Goal: Task Accomplishment & Management: Use online tool/utility

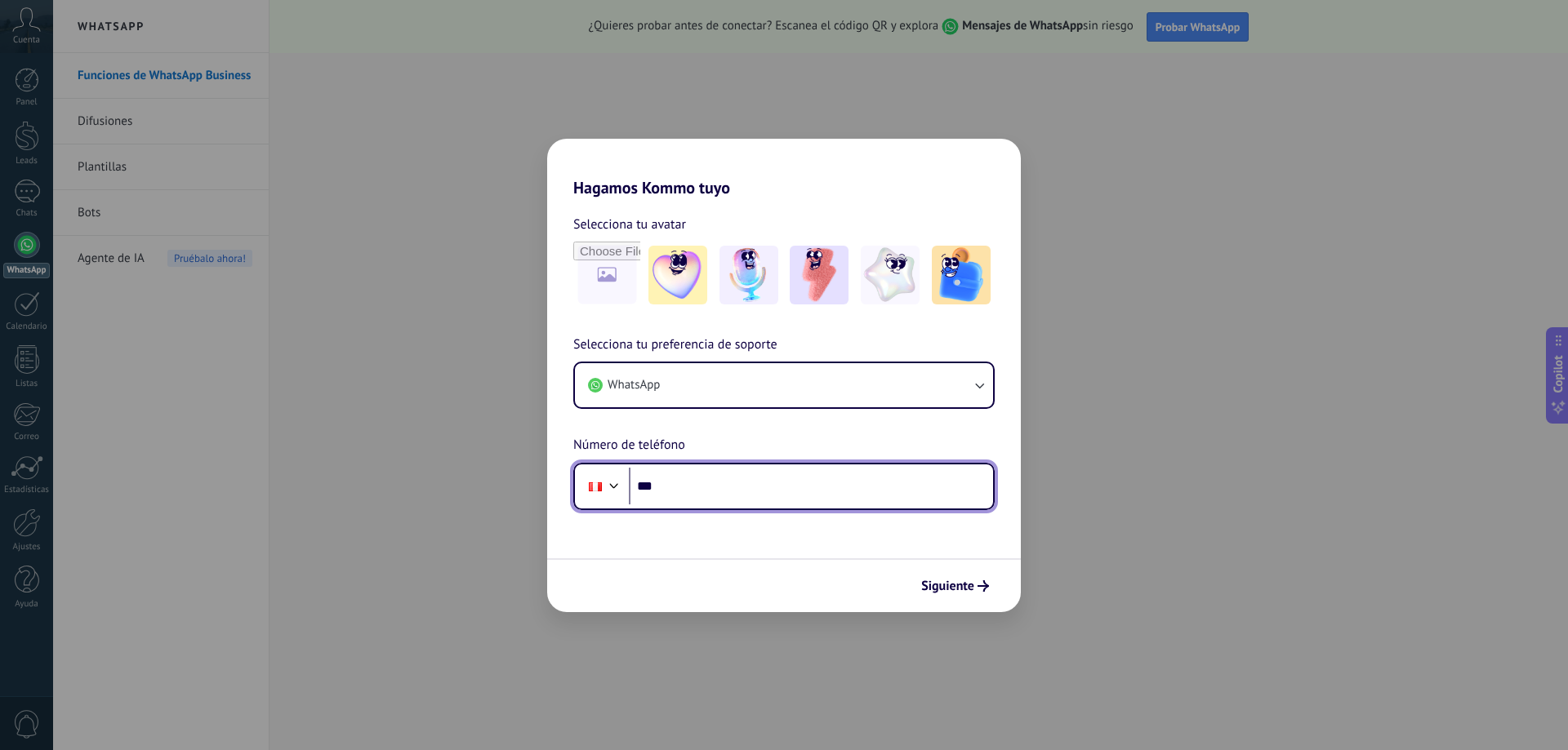
click at [678, 483] on input "***" at bounding box center [811, 487] width 364 height 38
type input "**********"
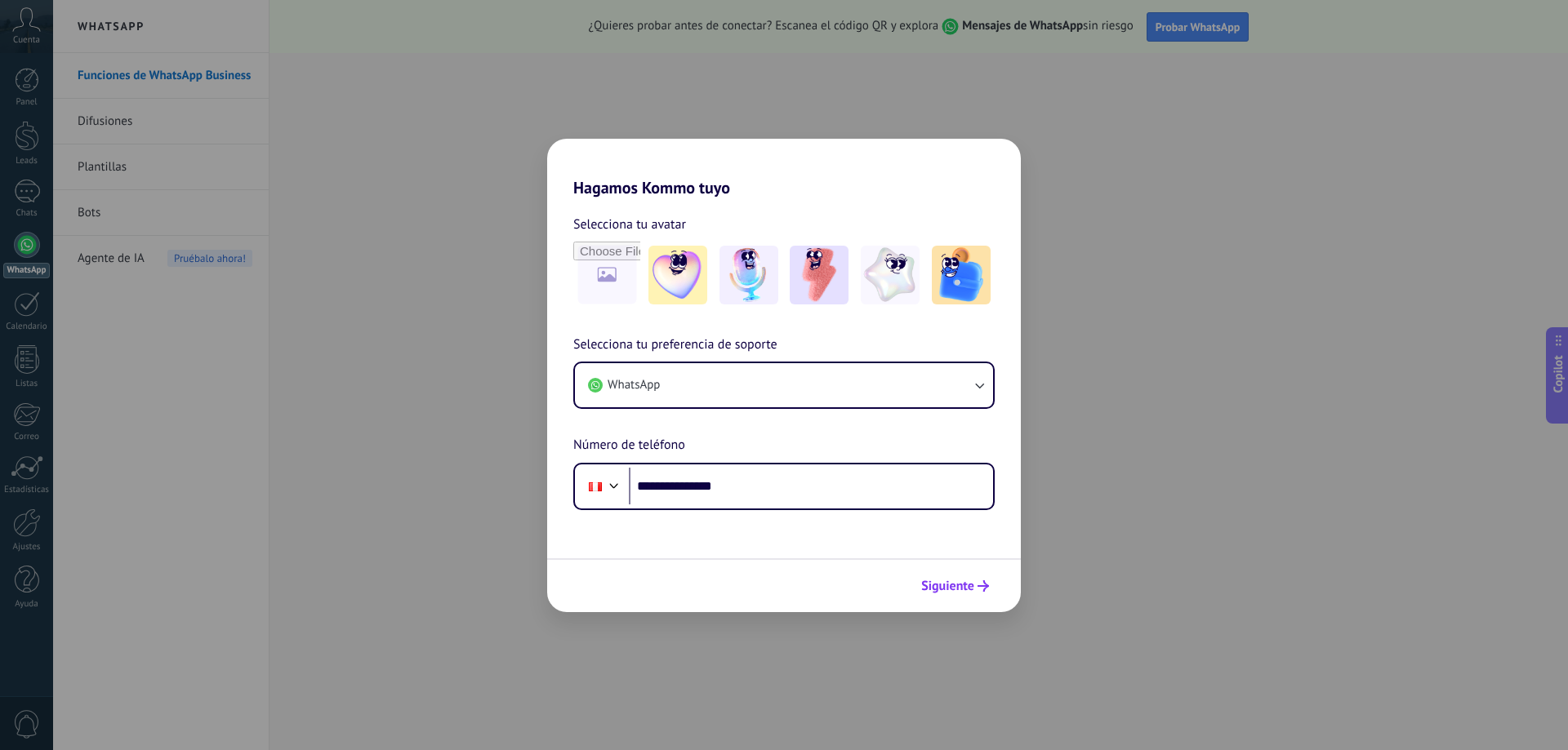
click at [956, 585] on span "Siguiente" at bounding box center [948, 586] width 53 height 11
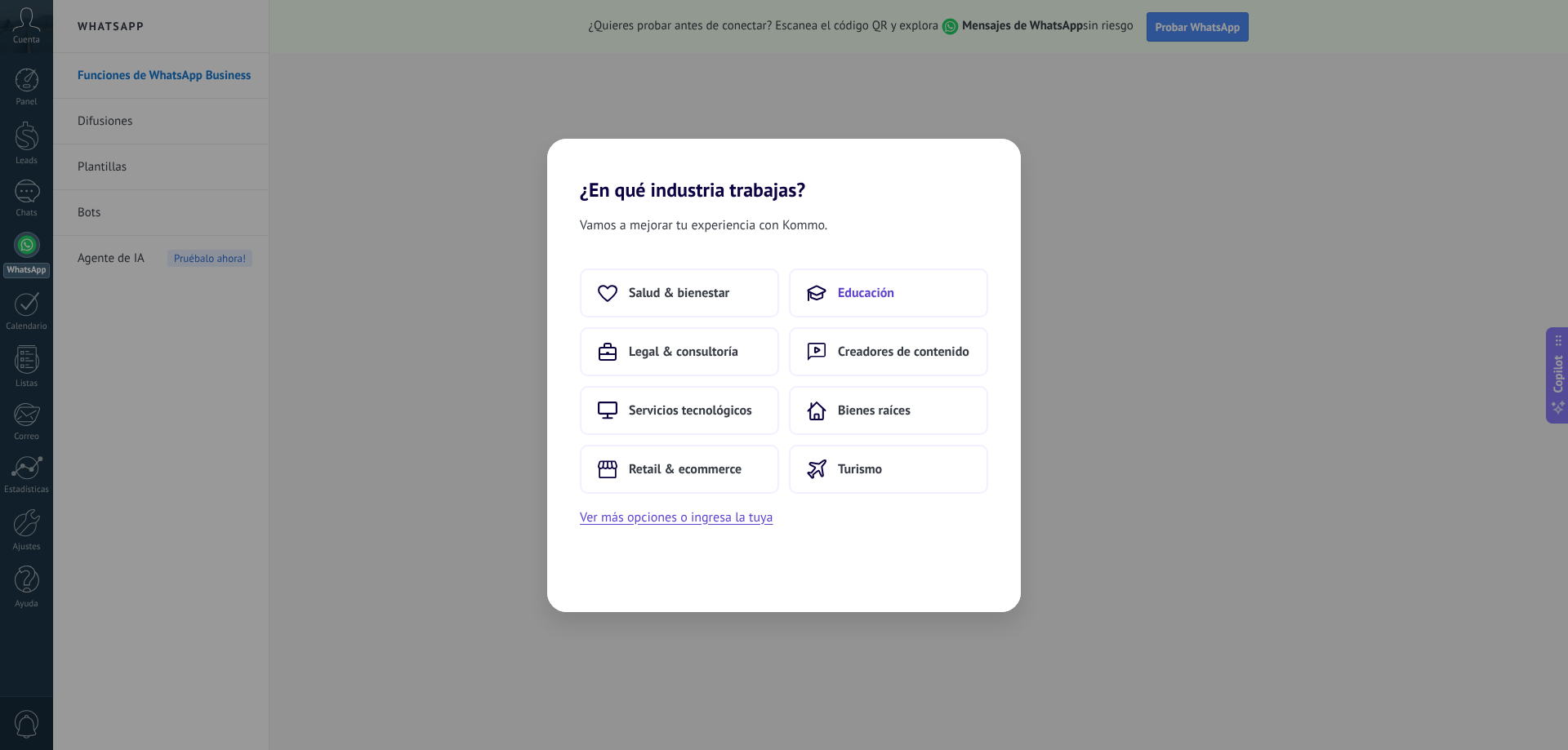
click at [905, 295] on button "Educación" at bounding box center [888, 293] width 199 height 49
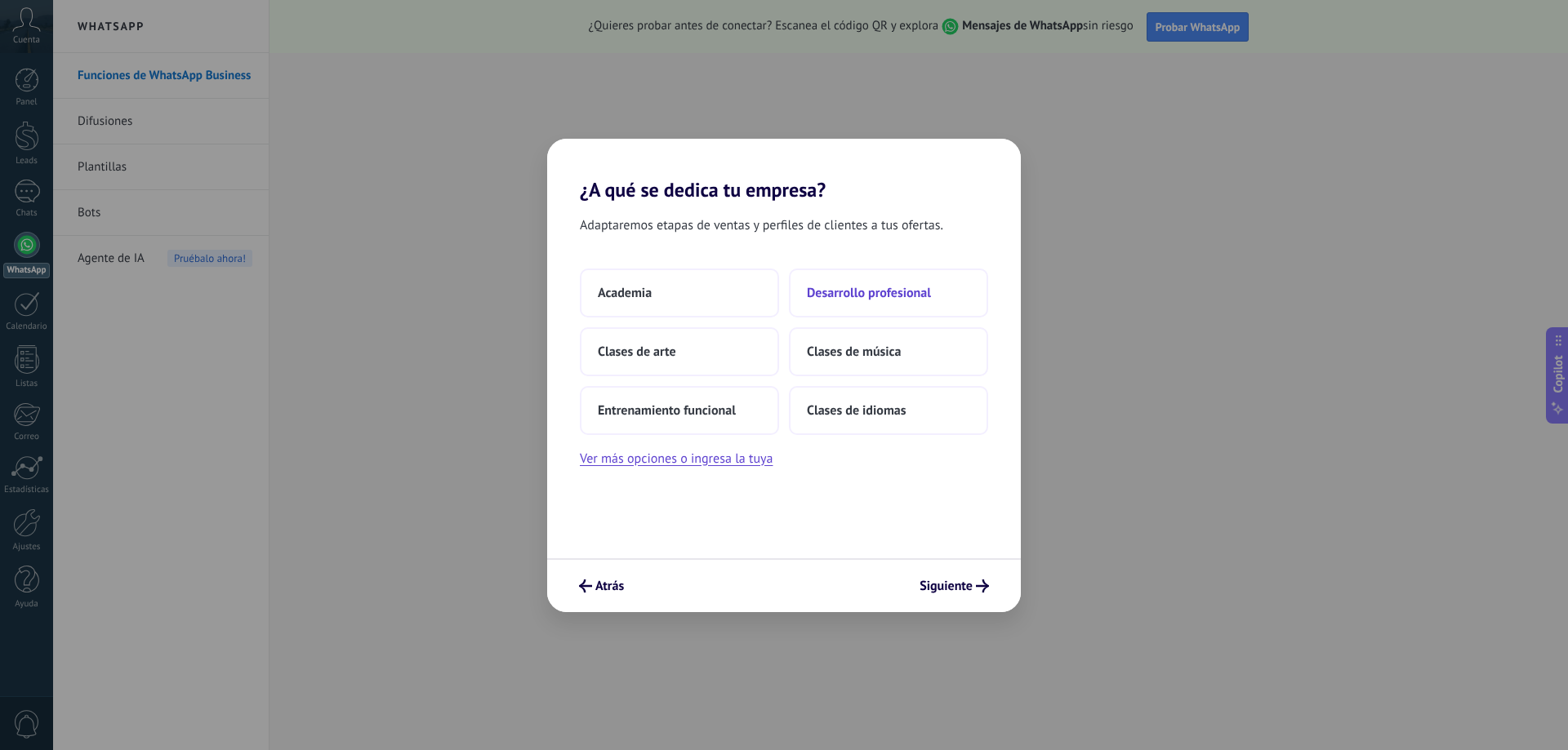
click at [887, 285] on span "Desarrollo profesional" at bounding box center [869, 293] width 124 height 16
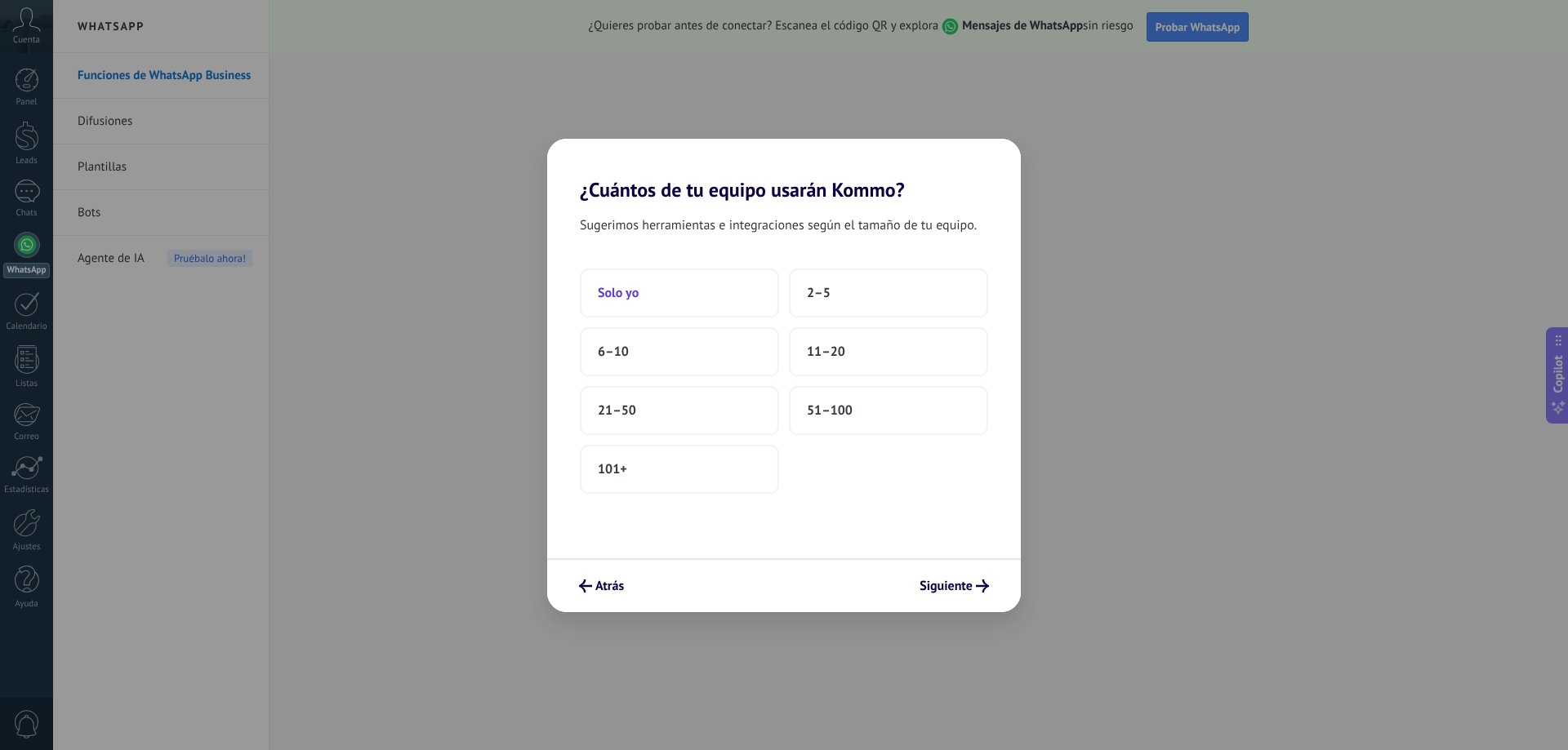
click at [655, 292] on button "Solo yo" at bounding box center [680, 293] width 199 height 49
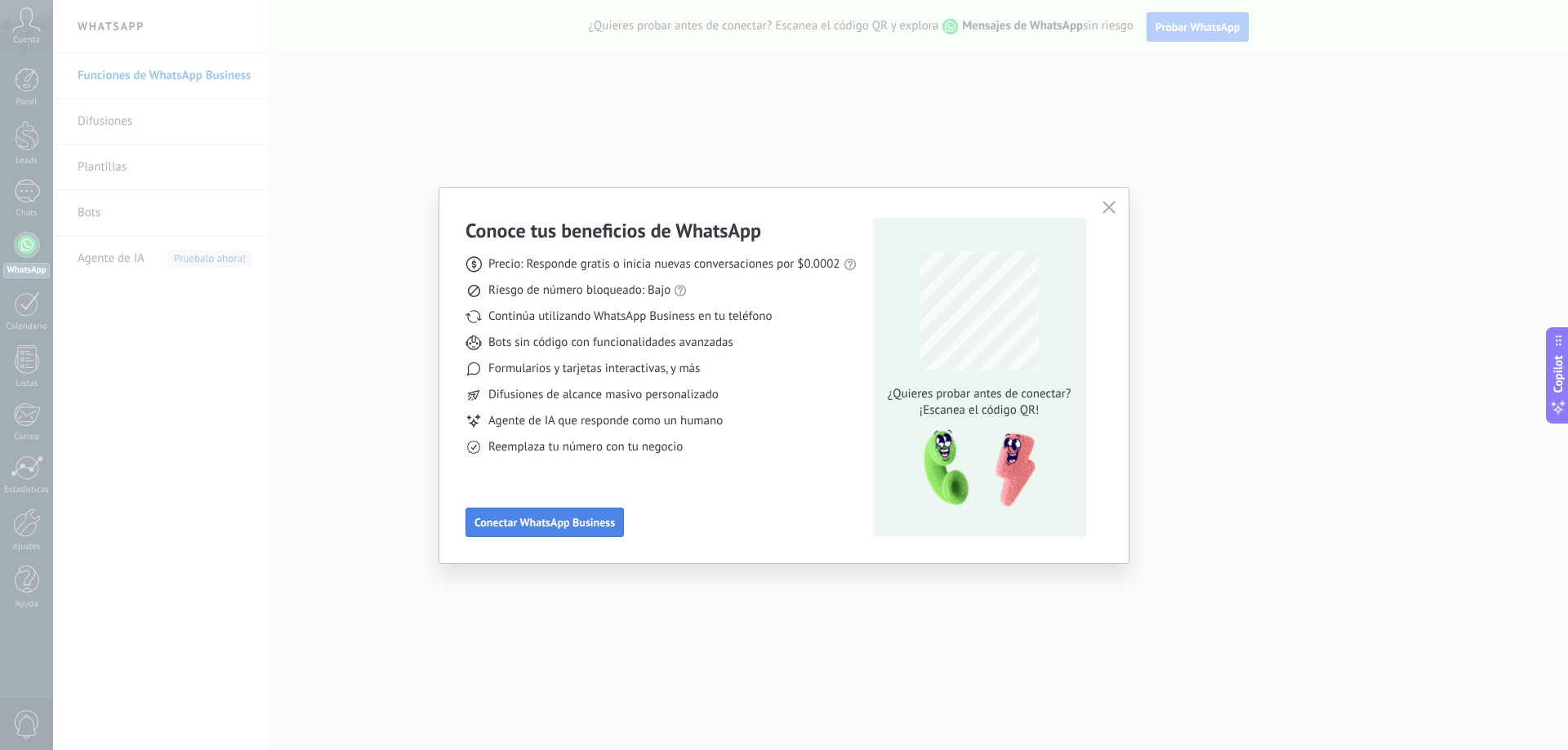
click at [601, 528] on span "Conectar WhatsApp Business" at bounding box center [544, 522] width 140 height 11
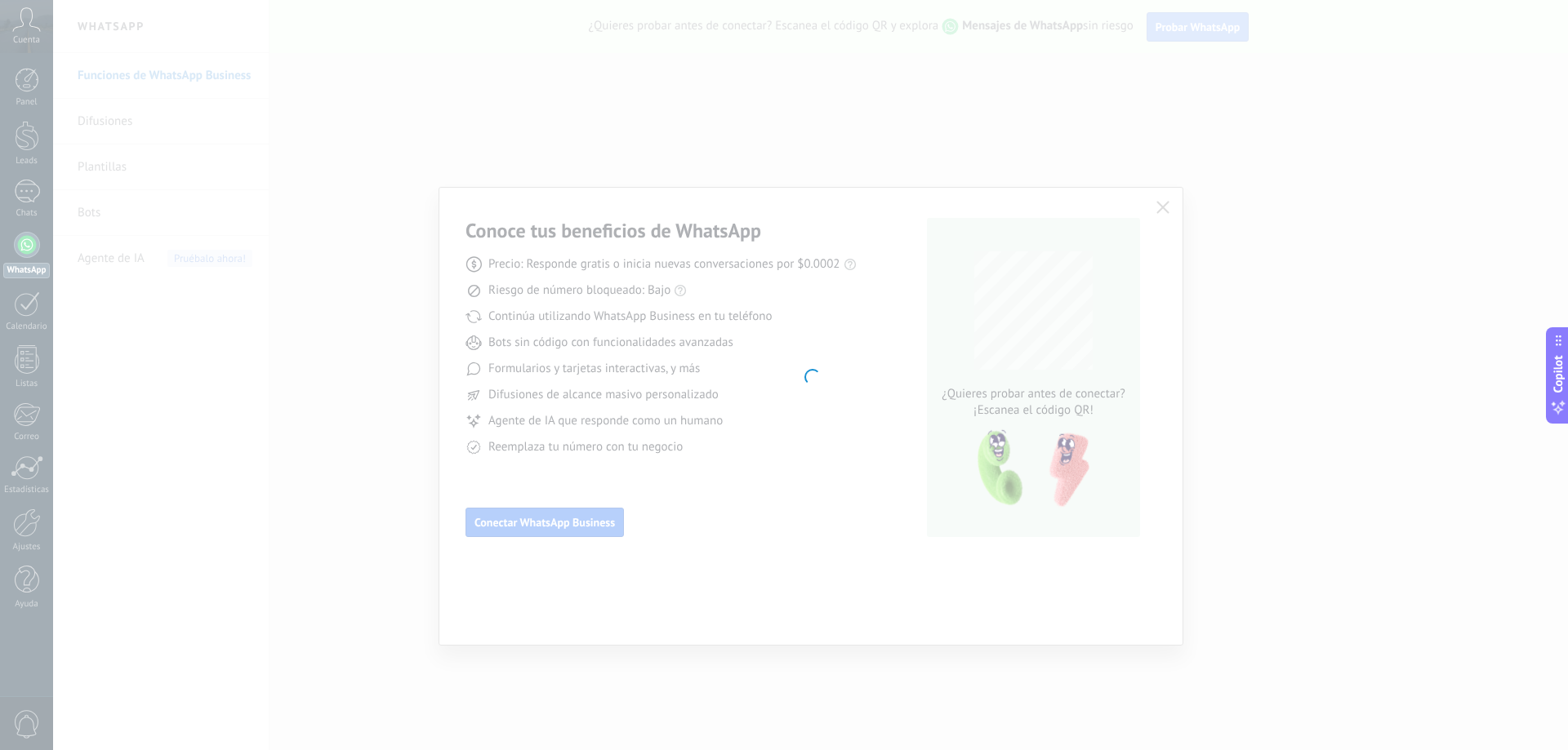
click at [584, 519] on div at bounding box center [810, 375] width 1515 height 750
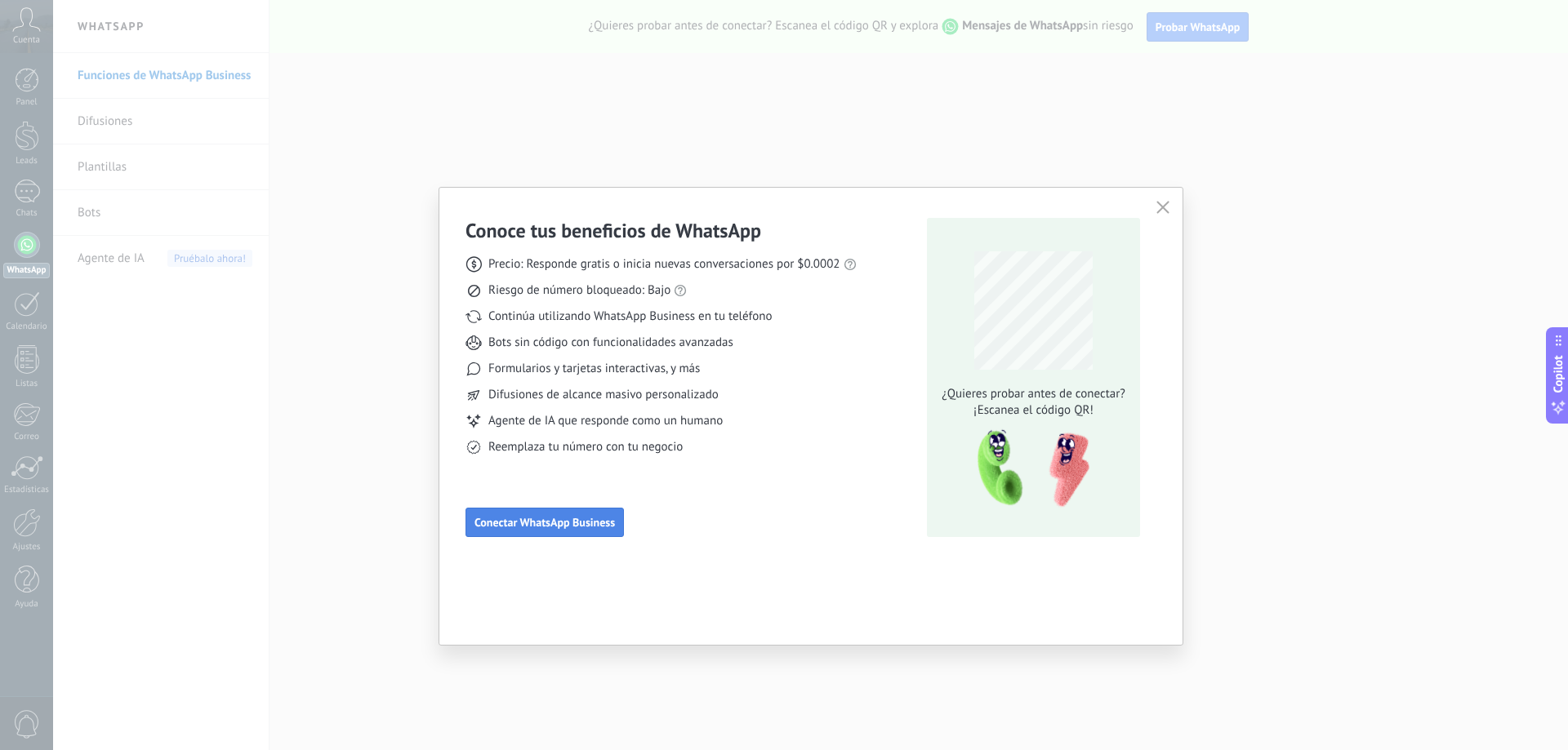
click at [583, 517] on span "Conectar WhatsApp Business" at bounding box center [544, 522] width 140 height 11
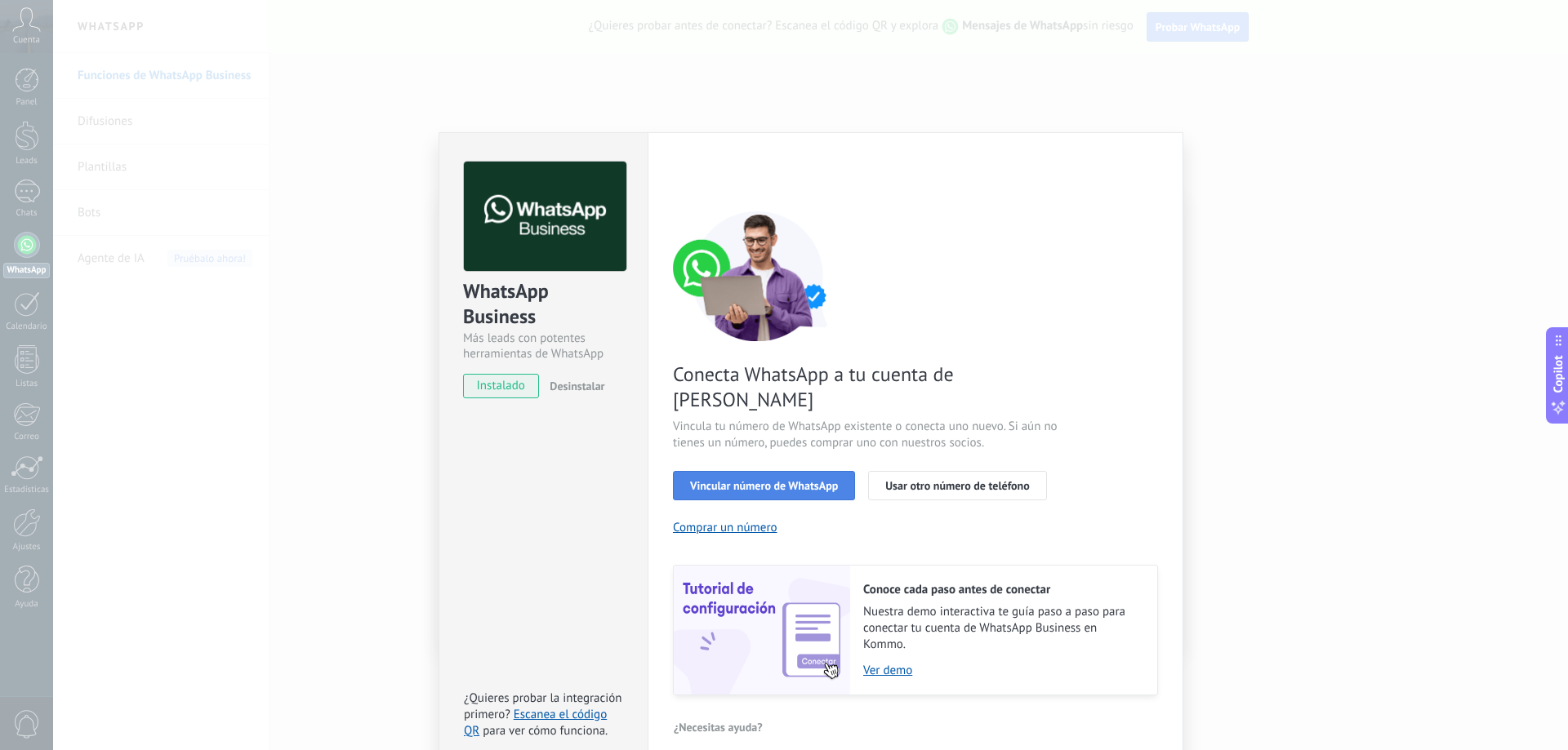
click at [794, 480] on span "Vincular número de WhatsApp" at bounding box center [764, 485] width 148 height 11
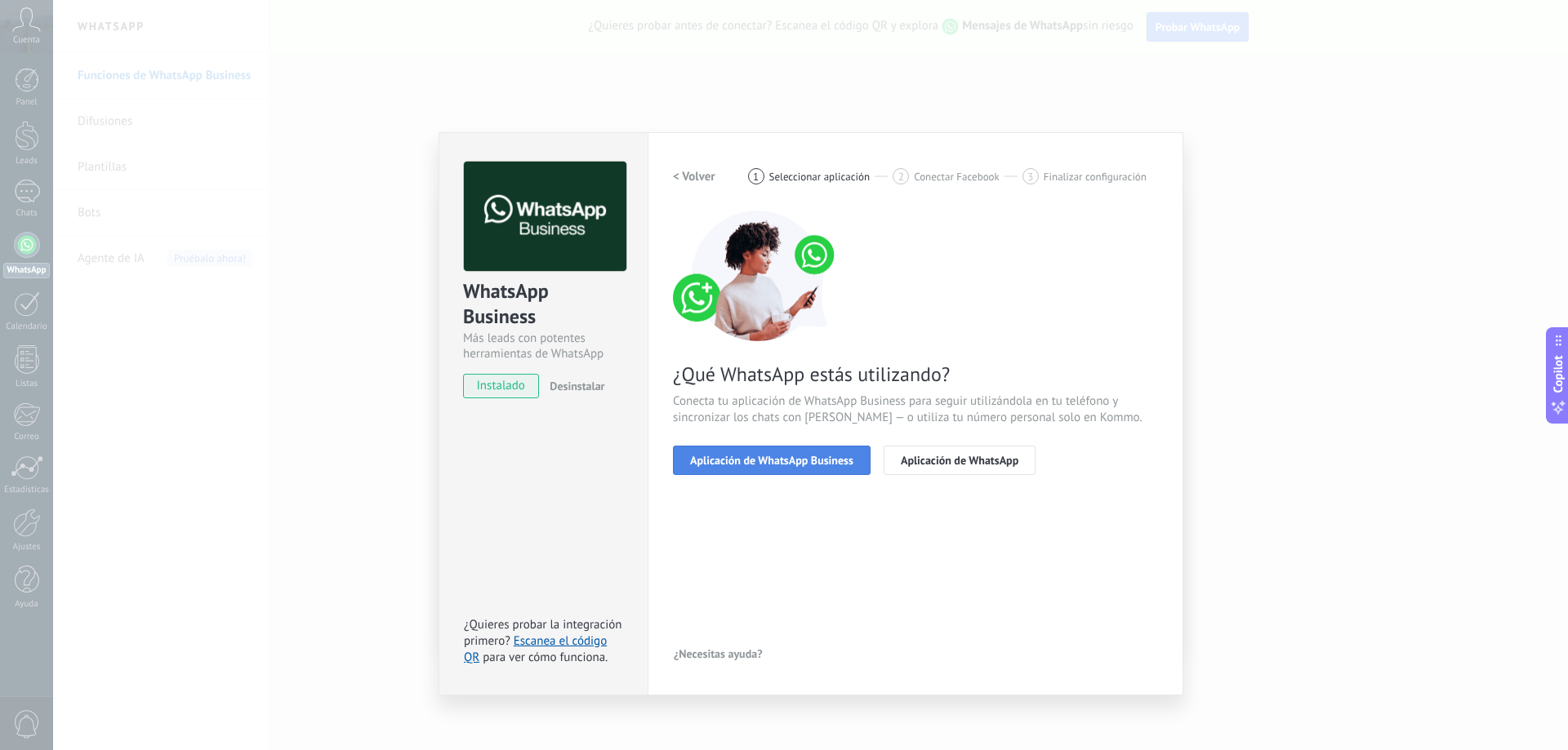
click at [793, 460] on span "Aplicación de WhatsApp Business" at bounding box center [772, 460] width 163 height 11
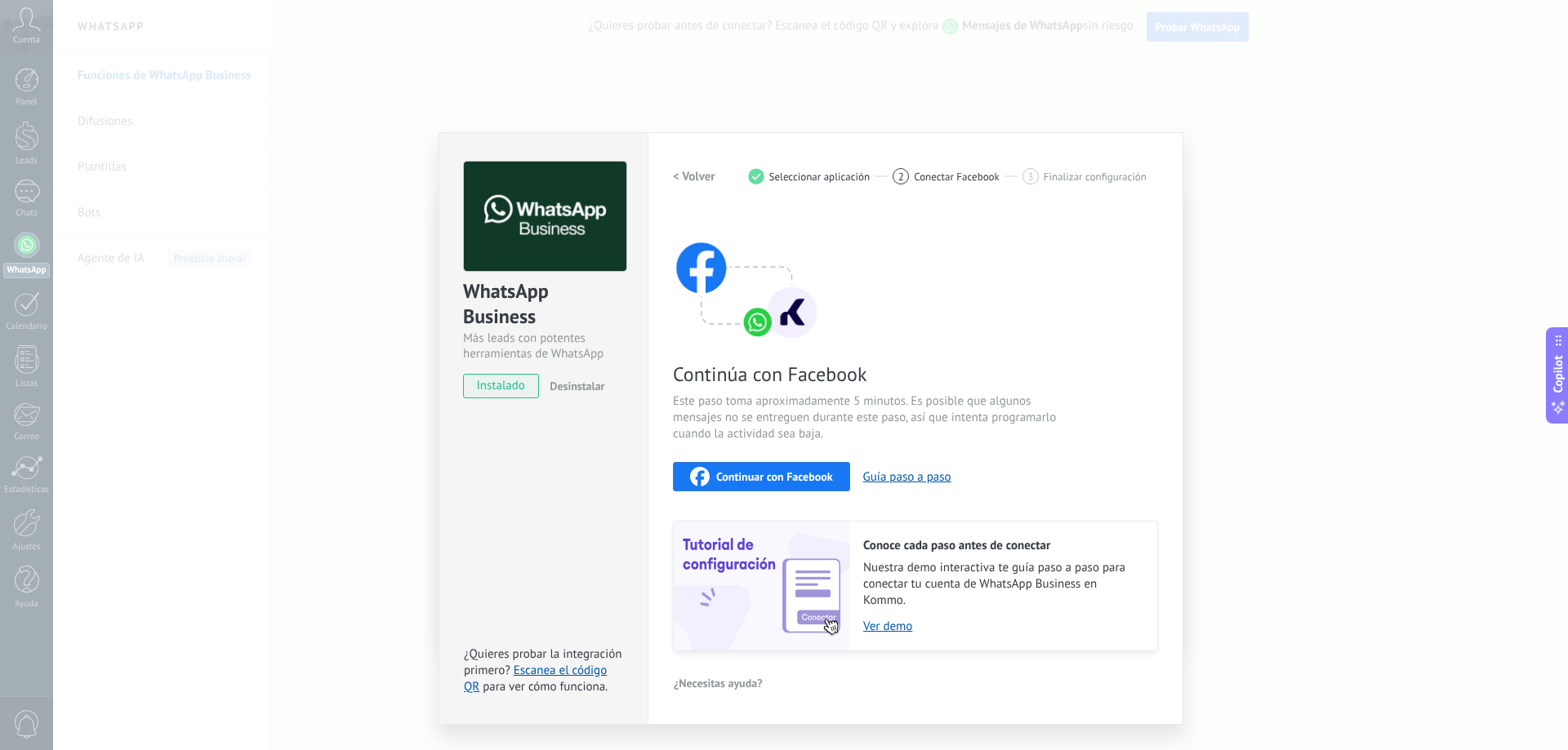
click at [505, 381] on span "instalado" at bounding box center [501, 386] width 74 height 25
click at [510, 387] on span "instalado" at bounding box center [501, 386] width 74 height 25
click at [516, 377] on span "instalado" at bounding box center [501, 386] width 74 height 25
click at [914, 477] on button "Guía paso a paso" at bounding box center [907, 477] width 88 height 15
